Goal: Use online tool/utility: Utilize a website feature to perform a specific function

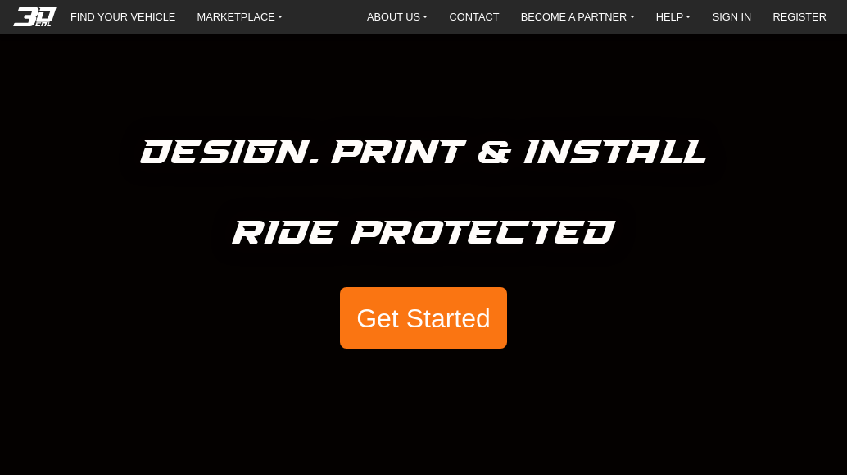
click at [408, 325] on button "Get Started" at bounding box center [423, 318] width 167 height 62
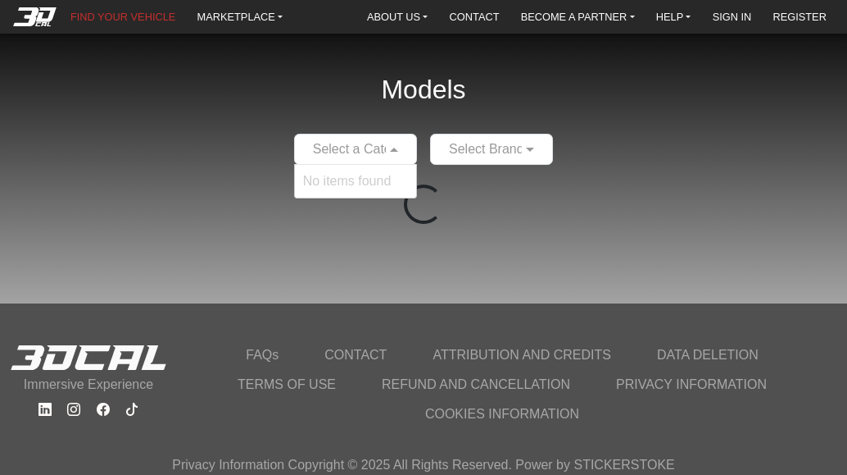
click at [395, 148] on span at bounding box center [396, 149] width 20 height 20
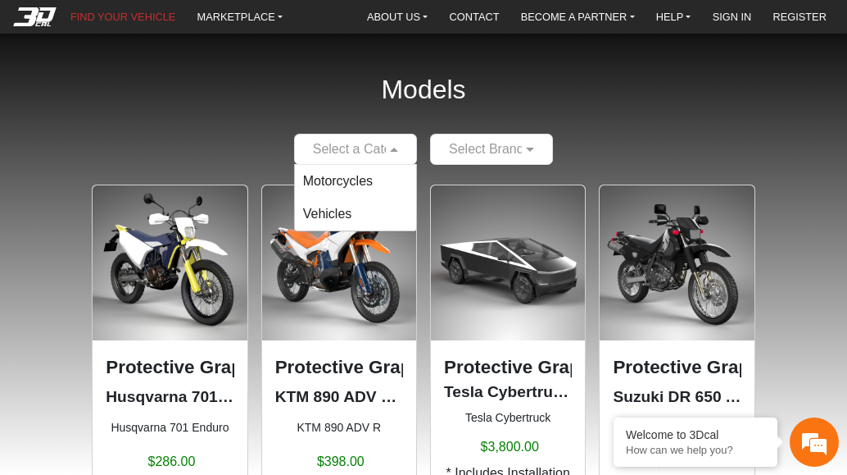
click at [492, 159] on div "Select Brand" at bounding box center [486, 149] width 75 height 20
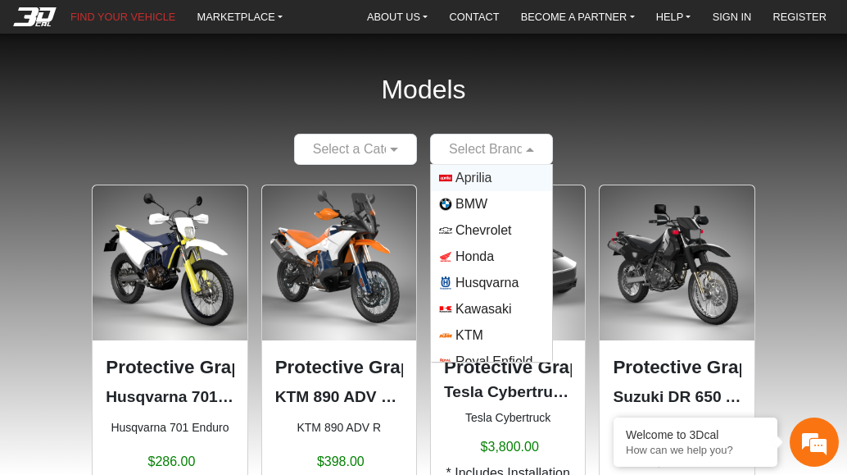
click at [379, 158] on div at bounding box center [355, 149] width 121 height 20
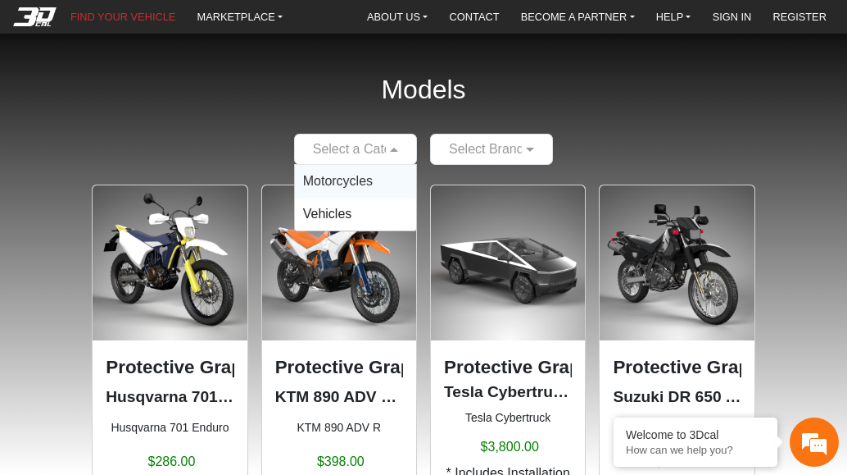
click at [355, 176] on span "Motorcycles" at bounding box center [338, 181] width 70 height 14
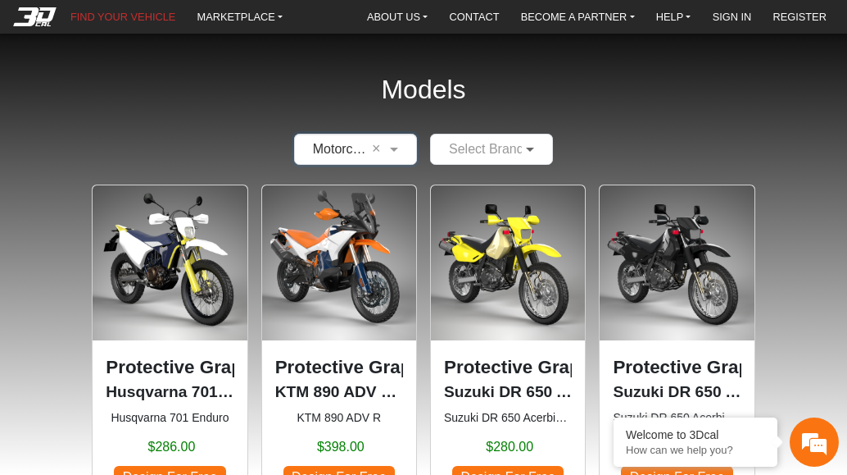
click at [539, 153] on span at bounding box center [532, 149] width 20 height 20
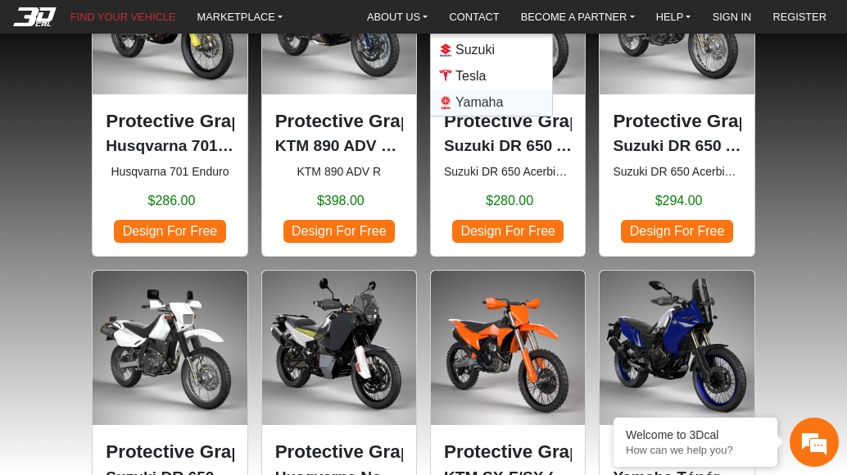
scroll to position [82, 0]
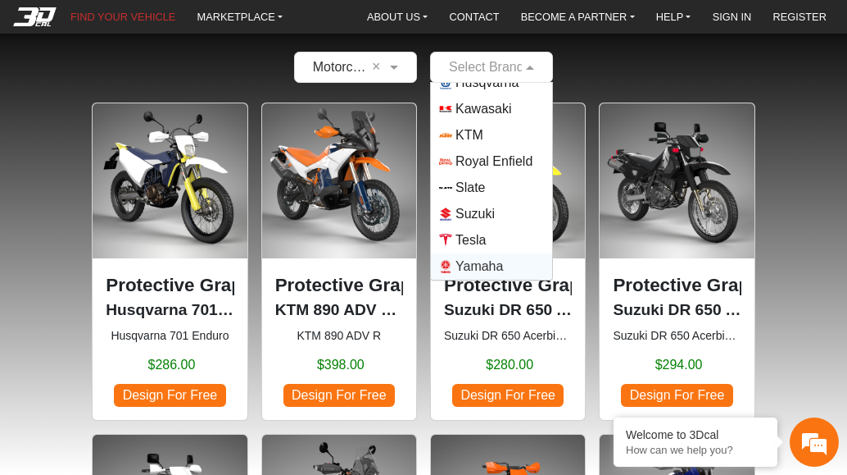
click at [477, 264] on span "Yamaha" at bounding box center [480, 267] width 48 height 20
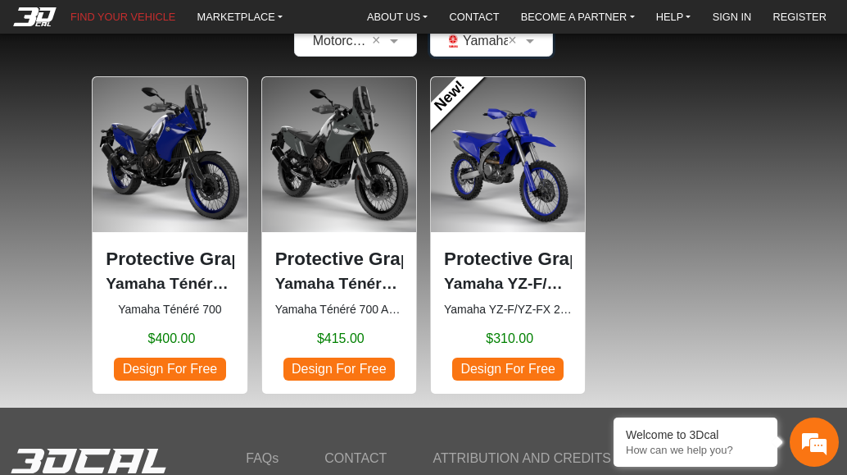
scroll to position [211, 0]
